Goal: Task Accomplishment & Management: Use online tool/utility

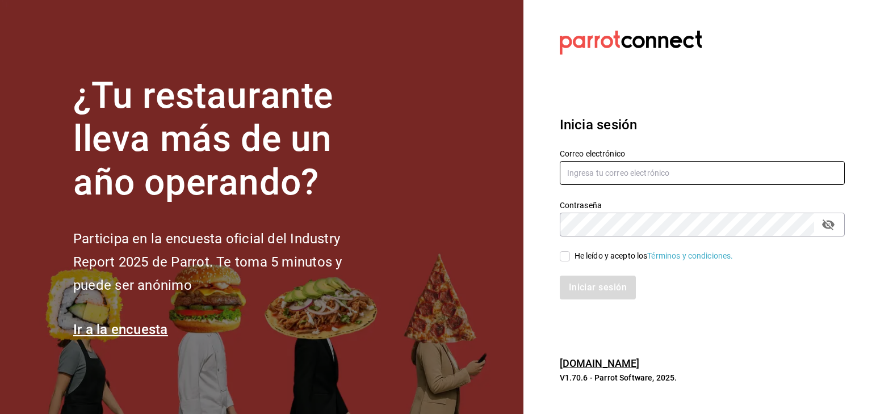
type input "[EMAIL_ADDRESS][DOMAIN_NAME]"
click at [561, 257] on input "He leído y acepto los Términos y condiciones." at bounding box center [565, 256] width 10 height 10
checkbox input "true"
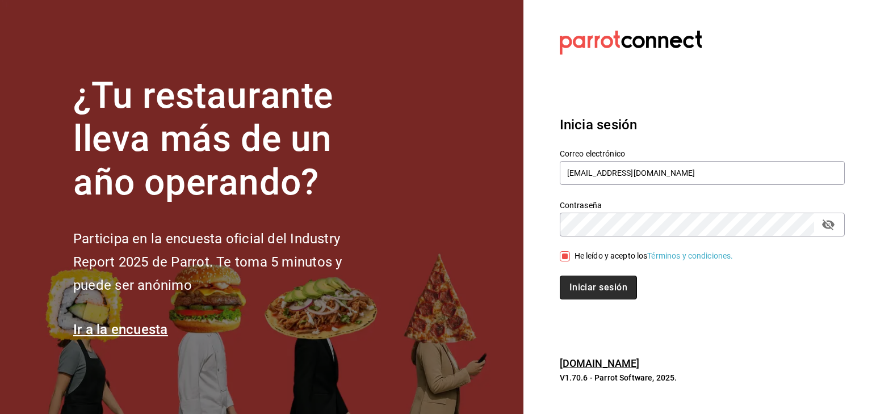
click at [597, 297] on button "Iniciar sesión" at bounding box center [598, 288] width 77 height 24
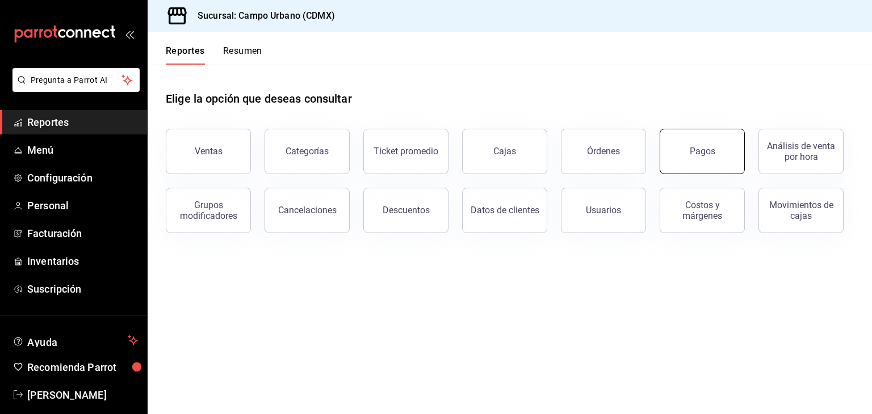
click at [672, 144] on button "Pagos" at bounding box center [702, 151] width 85 height 45
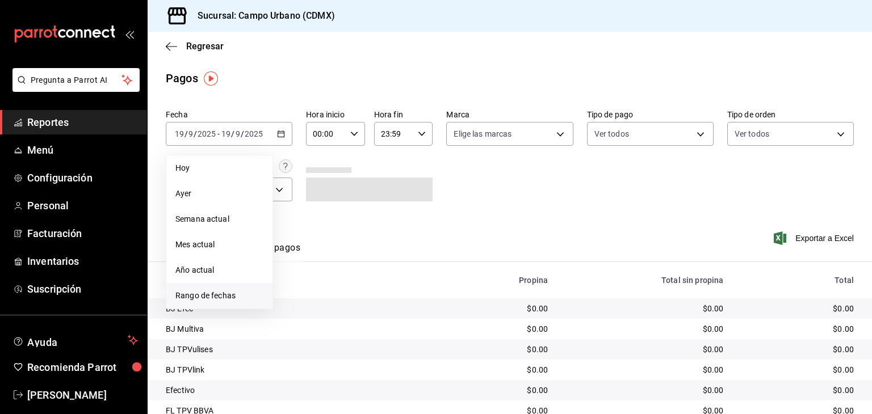
click at [220, 295] on span "Rango de fechas" at bounding box center [219, 296] width 88 height 12
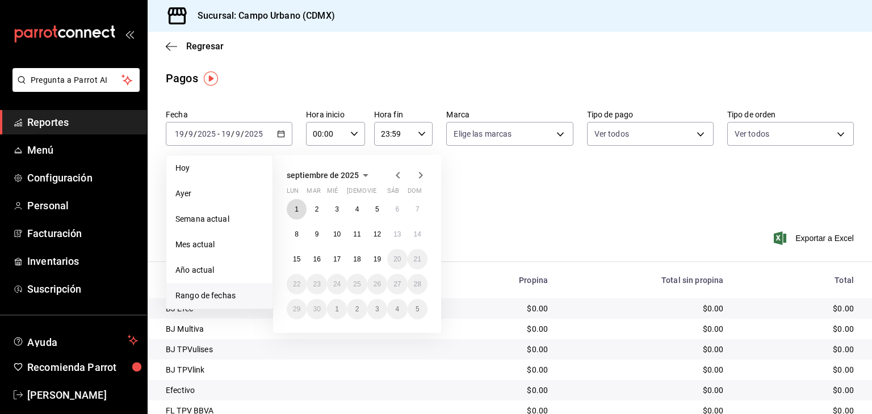
click at [295, 206] on abbr "1" at bounding box center [297, 209] width 4 height 8
click at [379, 259] on abbr "19" at bounding box center [376, 259] width 7 height 8
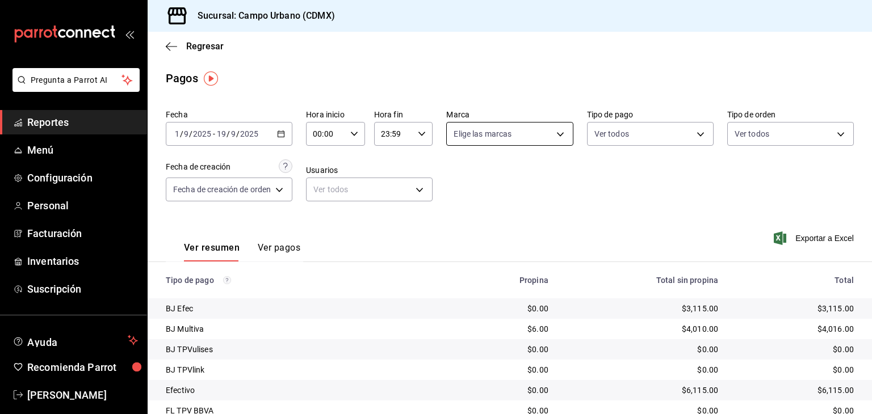
click at [551, 136] on body "Pregunta a Parrot AI Reportes Menú Configuración Personal Facturación Inventari…" at bounding box center [436, 207] width 872 height 414
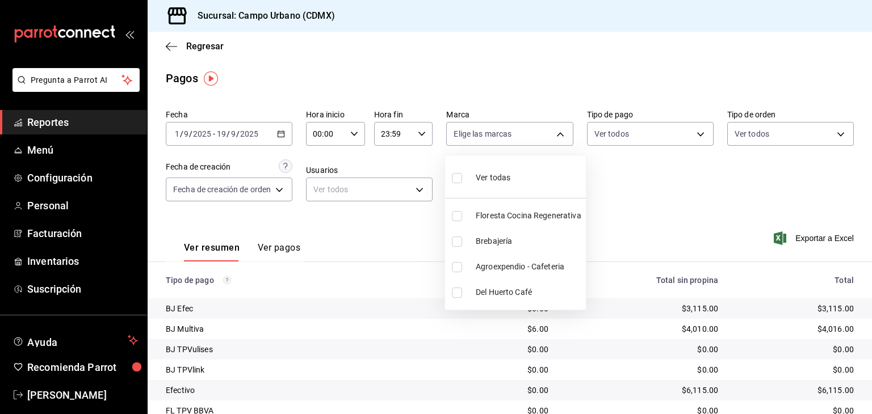
click at [522, 243] on span "Brebajería" at bounding box center [529, 242] width 106 height 12
type input "ebe00a7c-5dab-4e87-933b-f4517ba5e88c"
checkbox input "true"
click at [721, 199] on div at bounding box center [436, 207] width 872 height 414
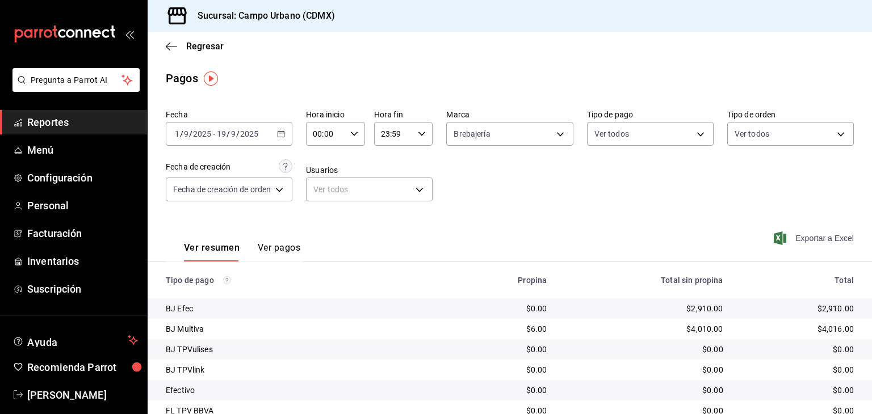
click at [808, 236] on span "Exportar a Excel" at bounding box center [815, 239] width 78 height 14
